Goal: Task Accomplishment & Management: Manage account settings

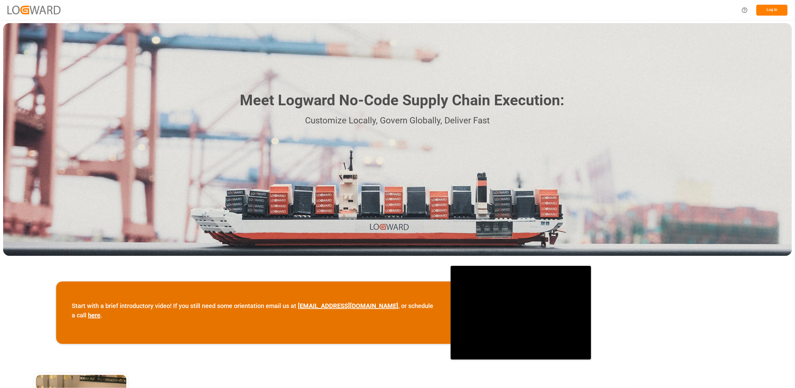
drag, startPoint x: 781, startPoint y: 144, endPoint x: 778, endPoint y: 66, distance: 78.1
click at [781, 144] on div "Meet Logward No-Code Supply Chain Execution: Customize Locally, Govern Globally…" at bounding box center [397, 139] width 789 height 232
click at [774, 10] on button "Log In" at bounding box center [772, 10] width 31 height 11
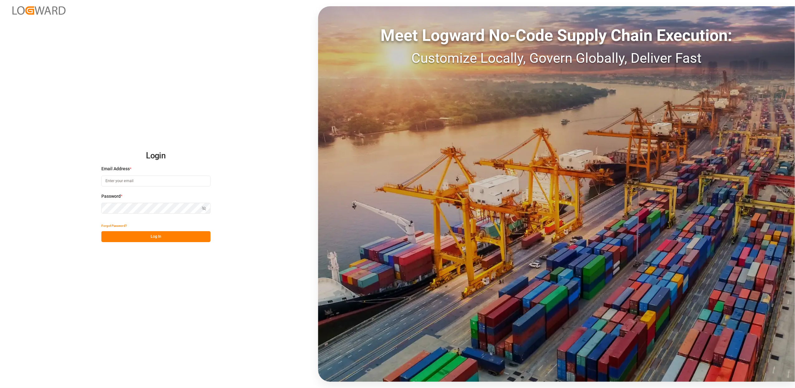
type input "[EMAIL_ADDRESS][DOMAIN_NAME]"
click at [157, 238] on button "Log In" at bounding box center [155, 236] width 109 height 11
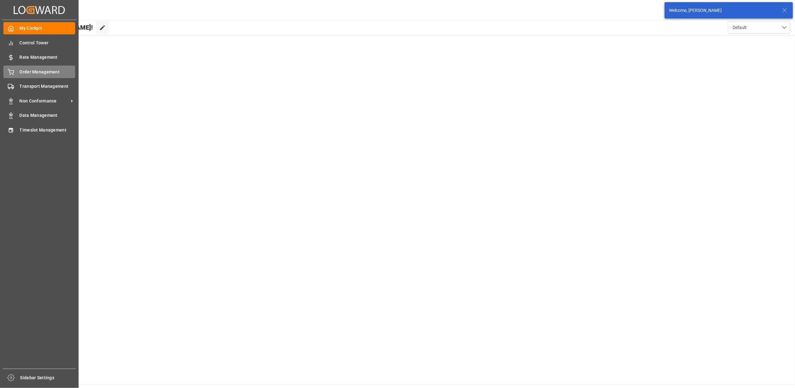
click at [16, 70] on div "Order Management Order Management" at bounding box center [39, 72] width 72 height 12
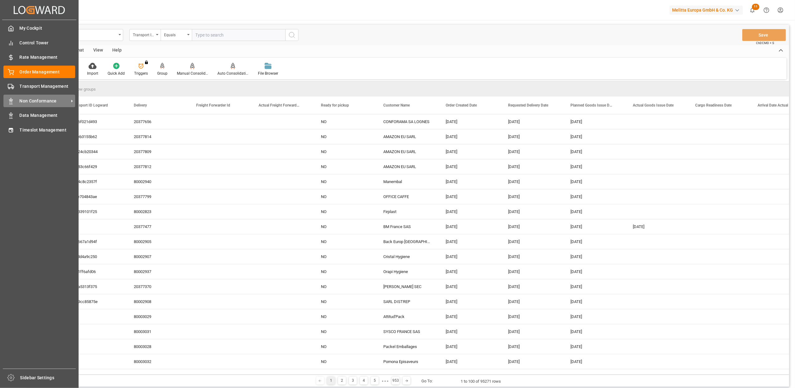
click at [29, 100] on span "Non Conformance" at bounding box center [44, 101] width 49 height 7
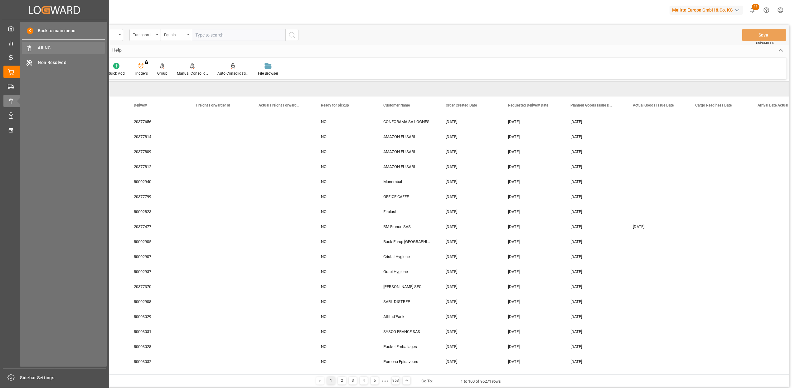
click at [56, 47] on span "All NC" at bounding box center [71, 48] width 67 height 7
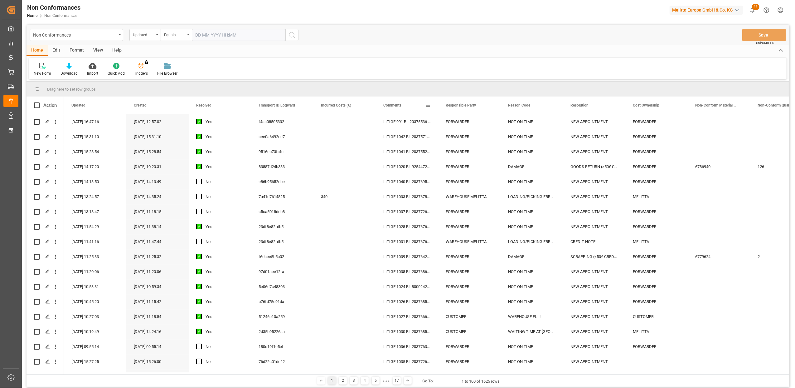
click at [427, 108] on span at bounding box center [428, 105] width 6 height 6
click at [457, 105] on span "filter" at bounding box center [457, 106] width 6 height 6
click at [483, 125] on span "Filtering operator" at bounding box center [484, 123] width 6 height 6
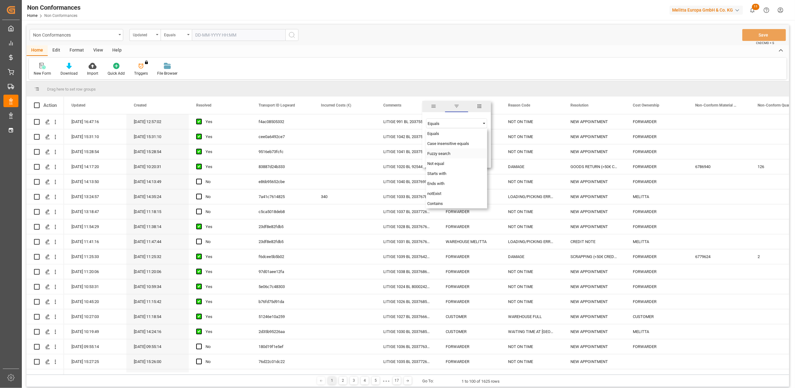
click at [452, 153] on div "Fuzzy search" at bounding box center [456, 153] width 61 height 10
click at [452, 139] on input "Filter Value" at bounding box center [456, 139] width 61 height 12
paste input "20376608"
type input "20376608"
click at [466, 158] on button "Apply" at bounding box center [465, 158] width 12 height 6
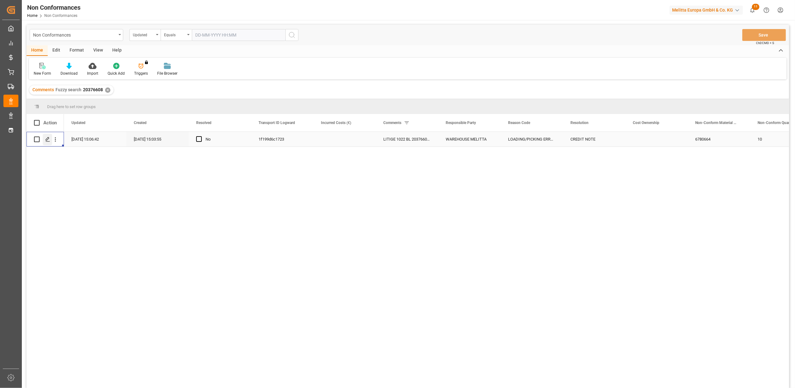
click at [49, 139] on icon "Press SPACE to select this row." at bounding box center [47, 139] width 5 height 5
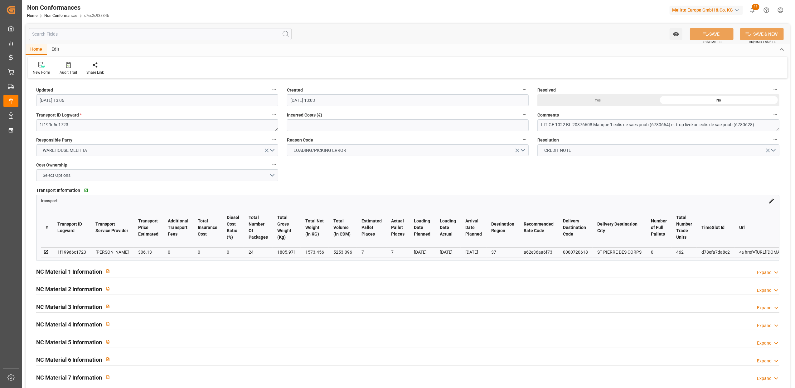
click at [770, 275] on div "Expand" at bounding box center [764, 272] width 15 height 7
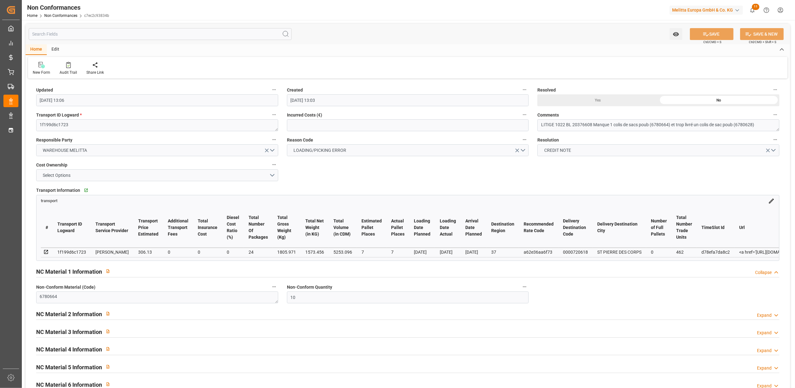
click at [776, 314] on icon at bounding box center [776, 315] width 6 height 7
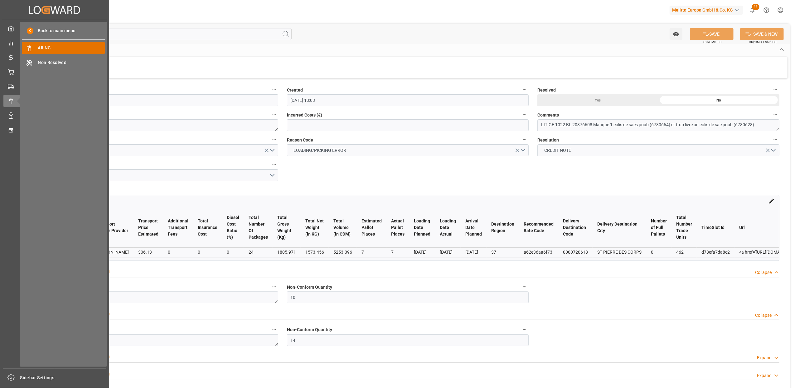
click at [54, 49] on span "All NC" at bounding box center [71, 48] width 67 height 7
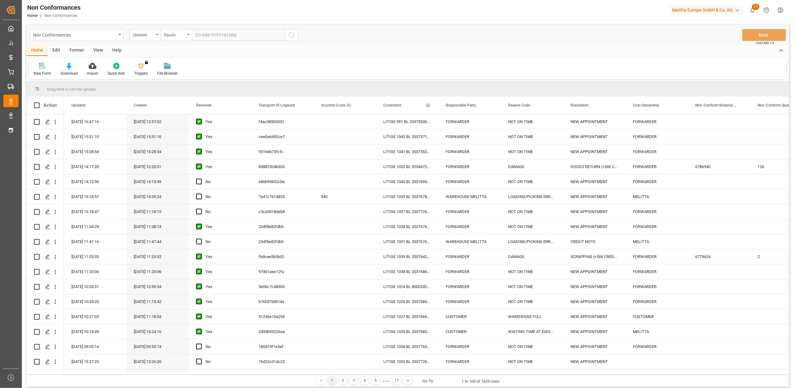
click at [427, 107] on span at bounding box center [428, 105] width 6 height 6
click at [457, 104] on span "filter" at bounding box center [457, 106] width 6 height 6
click at [484, 124] on span "Filtering operator" at bounding box center [484, 123] width 6 height 6
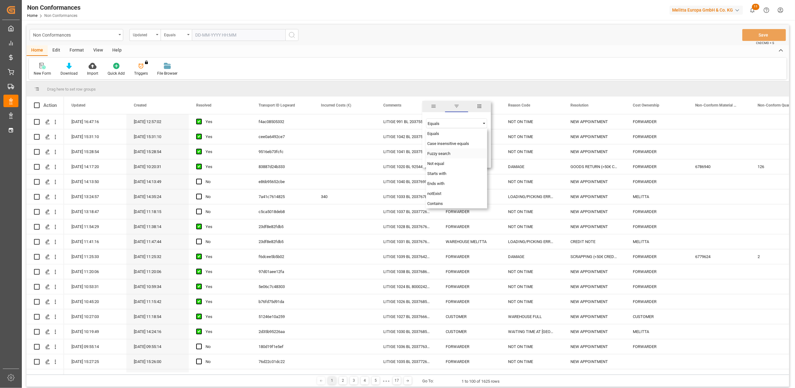
click at [459, 151] on div "Fuzzy search" at bounding box center [456, 153] width 61 height 10
click at [452, 141] on input "Filter Value" at bounding box center [456, 139] width 61 height 12
paste input "20377029"
type input "20377029"
click at [461, 157] on button "Apply" at bounding box center [465, 158] width 12 height 6
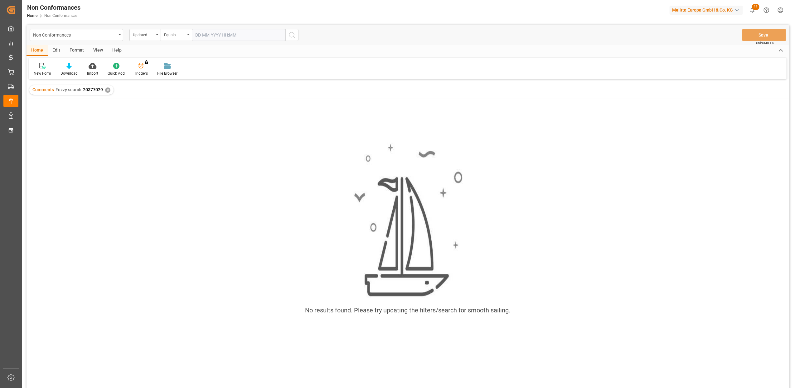
click at [105, 90] on div "✕" at bounding box center [107, 89] width 5 height 5
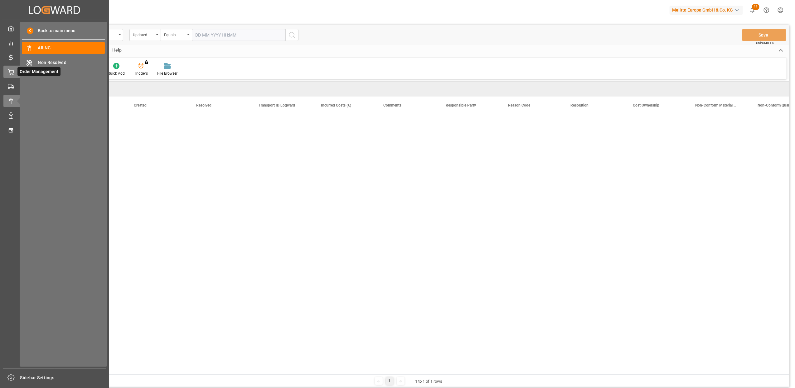
click at [8, 71] on icon at bounding box center [11, 72] width 6 height 6
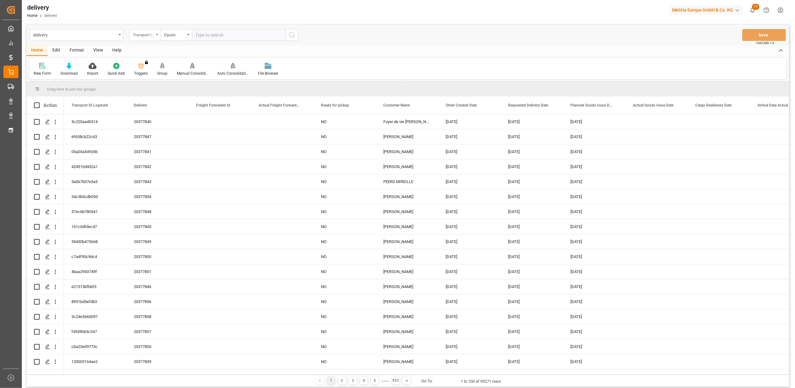
click at [156, 35] on icon "open menu" at bounding box center [157, 34] width 2 height 1
click at [152, 75] on div "Delivery" at bounding box center [176, 76] width 93 height 13
click at [254, 36] on input "text" at bounding box center [239, 35] width 94 height 12
paste input "20377029"
type input "20377029"
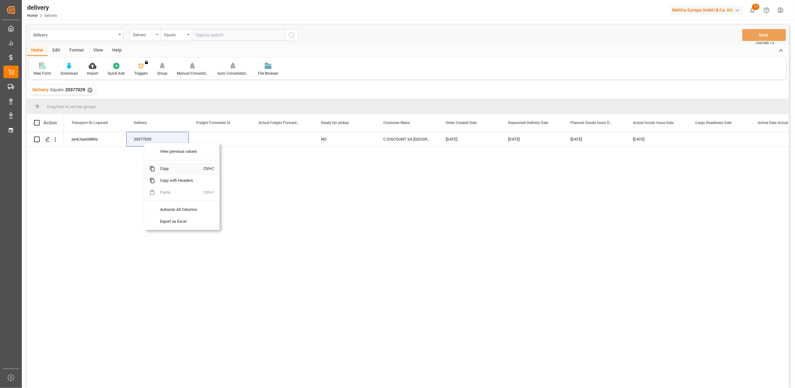
click at [170, 170] on span "Copy" at bounding box center [179, 169] width 49 height 12
click at [49, 140] on icon "Press SPACE to select this row." at bounding box center [47, 139] width 5 height 5
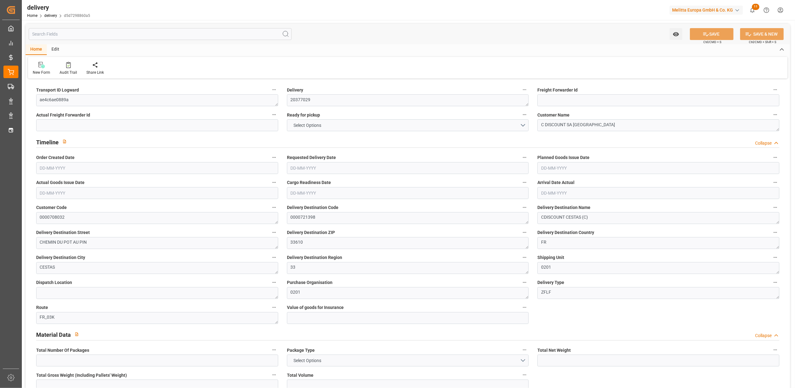
type input "2"
type input "287.951"
type input "568.334"
type input "2707.012"
type input "113"
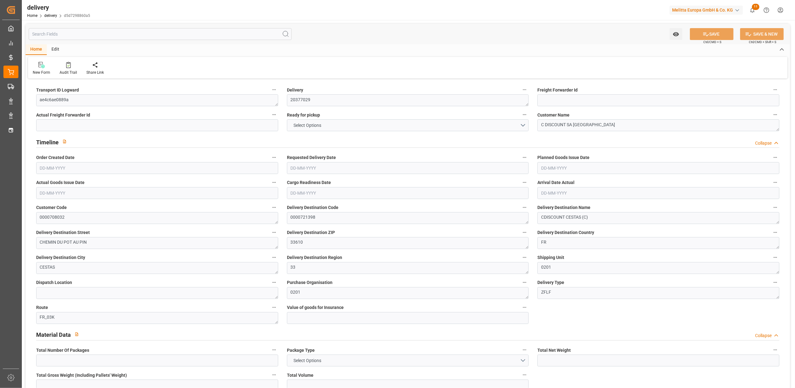
type input "10"
type input "0"
type input "4"
type input "3"
type input "0"
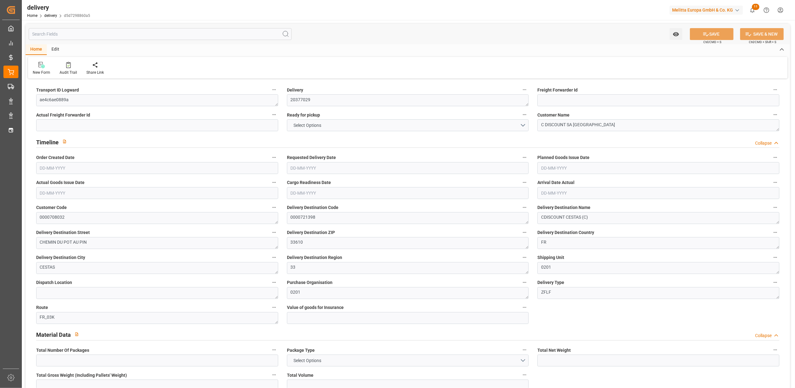
type input "33.6"
type input "0"
type input "278.57"
type input "312.17"
type input "0"
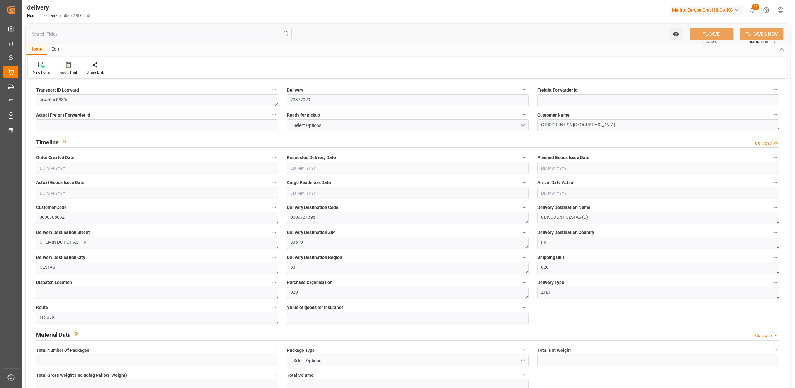
type input "40.68"
type input "1.5"
type input "1.3"
type input "0"
type input "15"
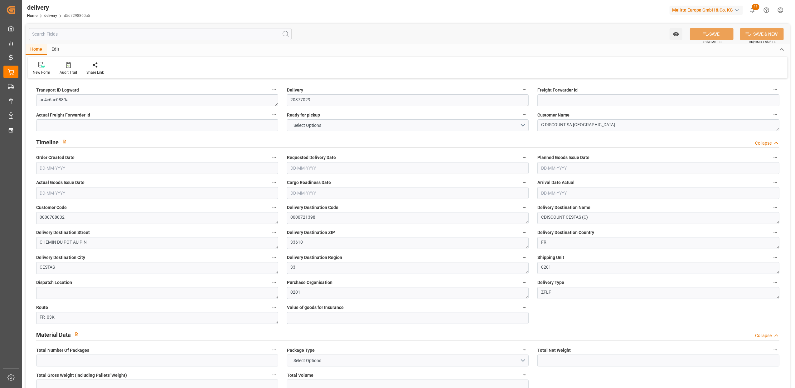
type input "338.334"
type input "101"
type input "2104.4228"
type input "0.1349"
type input "0"
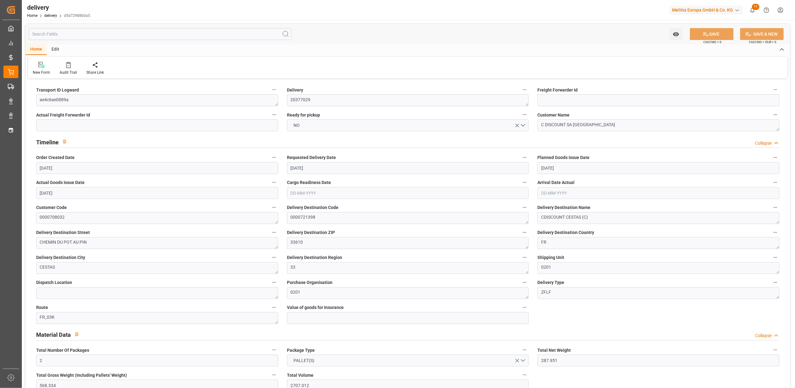
type input "[DATE]"
type input "[DATE] 11:00"
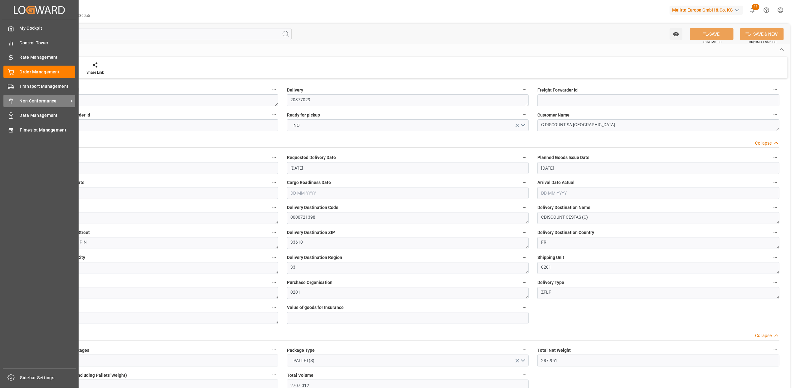
click at [23, 100] on span "Non Conformance" at bounding box center [44, 101] width 49 height 7
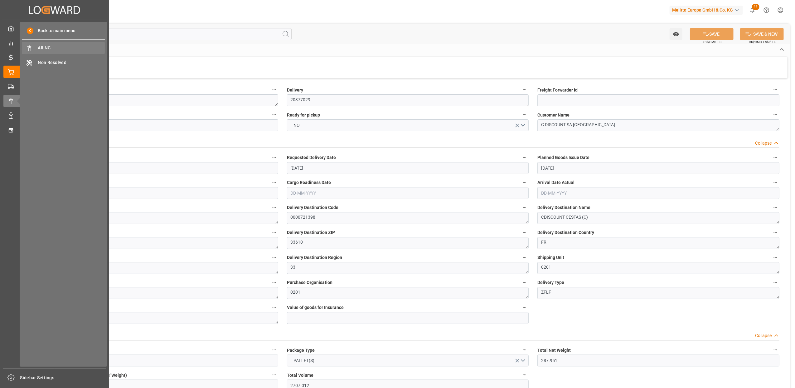
click at [39, 50] on span "All NC" at bounding box center [71, 48] width 67 height 7
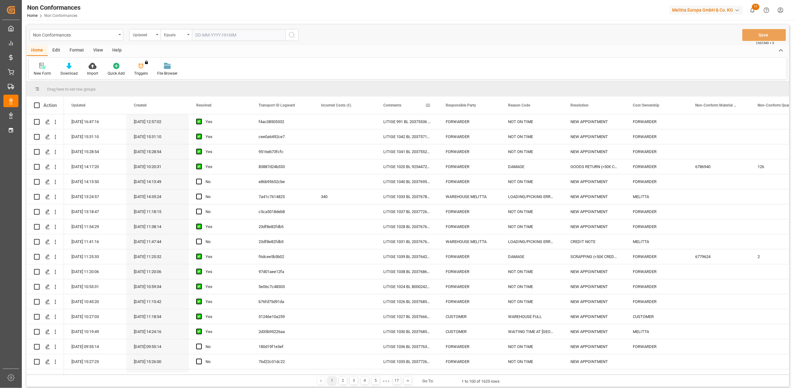
click at [428, 104] on span at bounding box center [428, 105] width 6 height 6
click at [456, 107] on span "filter" at bounding box center [457, 106] width 6 height 6
click at [484, 124] on span "Filtering operator" at bounding box center [484, 123] width 6 height 6
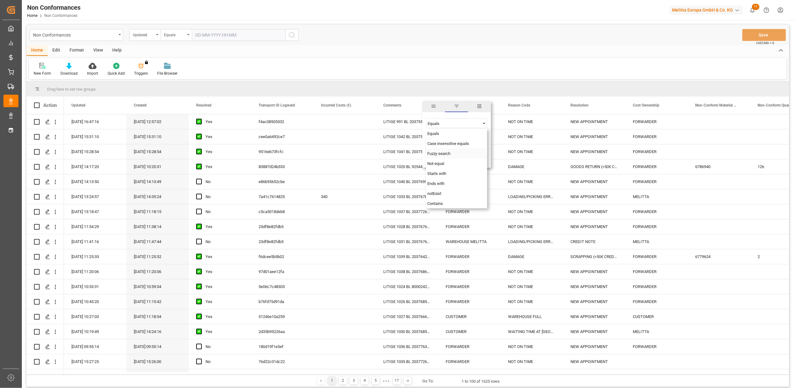
click at [436, 154] on span "Fuzzy search" at bounding box center [438, 153] width 23 height 5
click at [436, 144] on input "Filter Value" at bounding box center [456, 139] width 61 height 12
paste input "20376240"
type input "20376240"
click at [465, 158] on button "Apply" at bounding box center [465, 158] width 12 height 6
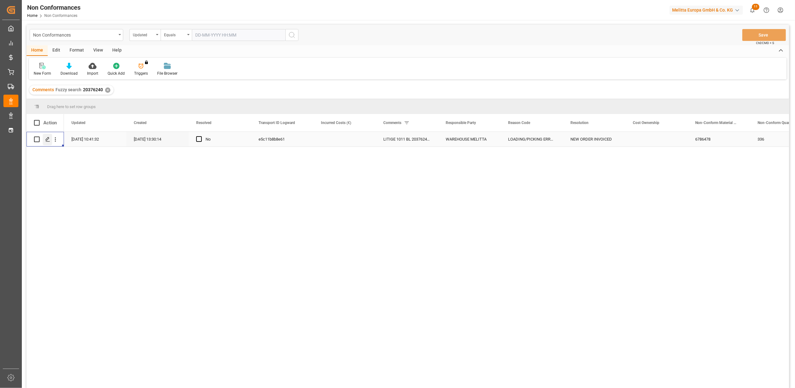
click at [49, 142] on div "Press SPACE to select this row." at bounding box center [47, 140] width 9 height 12
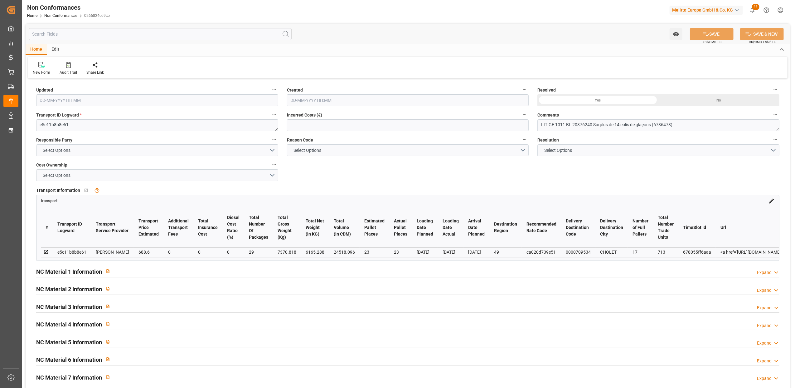
type input "[DATE] 08:41"
type input "[DATE] 11:30"
